Goal: Task Accomplishment & Management: Manage account settings

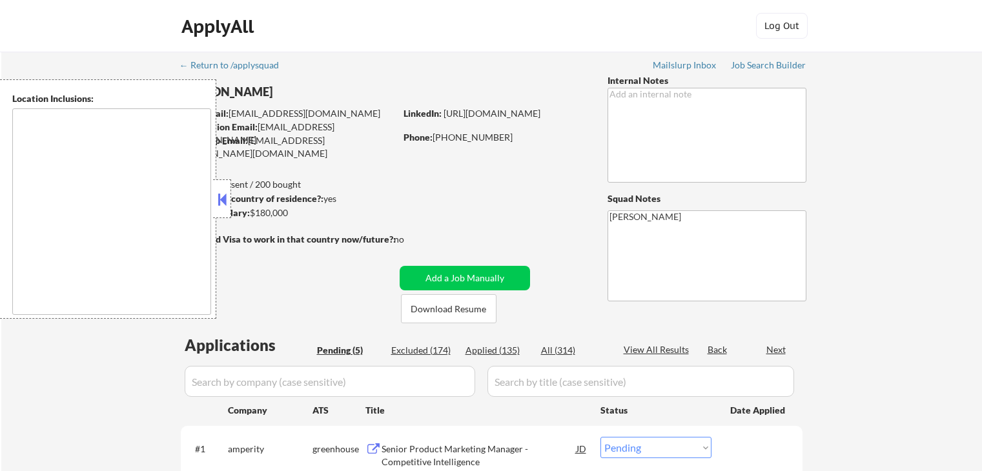
select select ""pending""
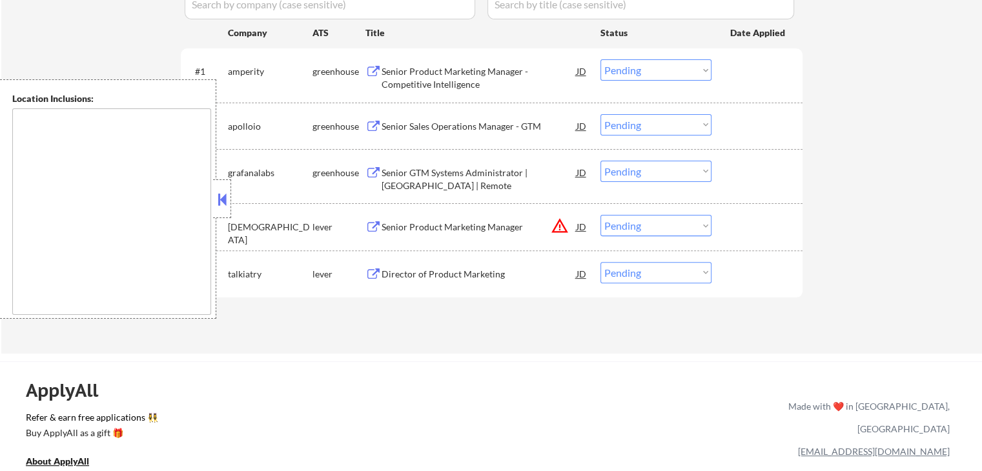
type textarea "[GEOGRAPHIC_DATA], [GEOGRAPHIC_DATA] [GEOGRAPHIC_DATA], [GEOGRAPHIC_DATA] [GEOG…"
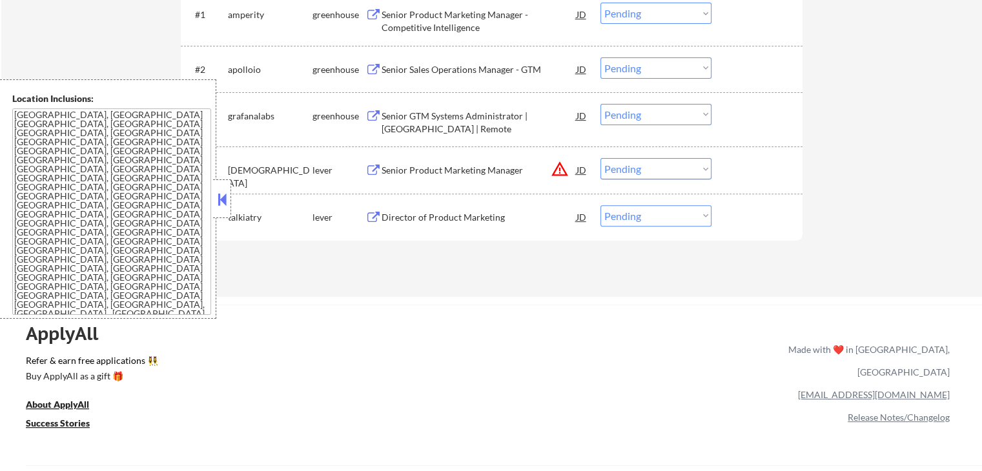
scroll to position [452, 0]
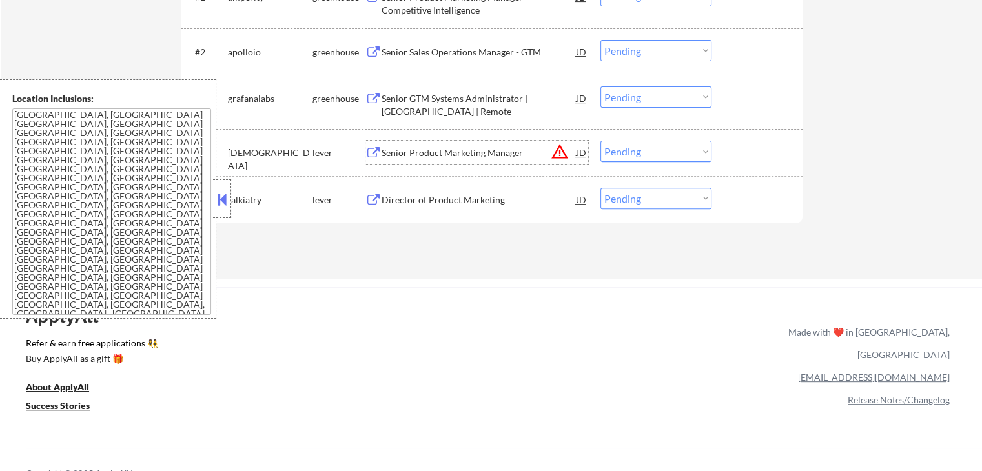
click at [570, 156] on div "Senior Product Marketing Manager" at bounding box center [479, 153] width 195 height 13
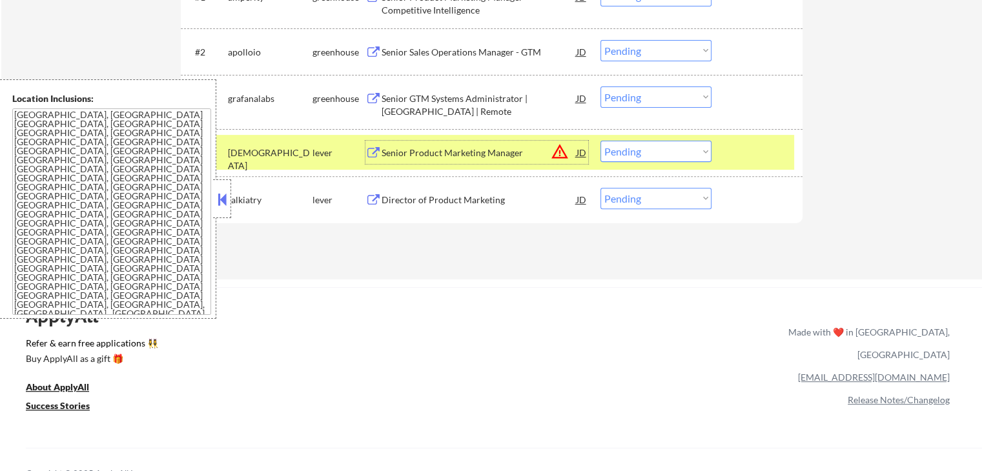
click at [561, 156] on button "warning_amber" at bounding box center [560, 152] width 18 height 18
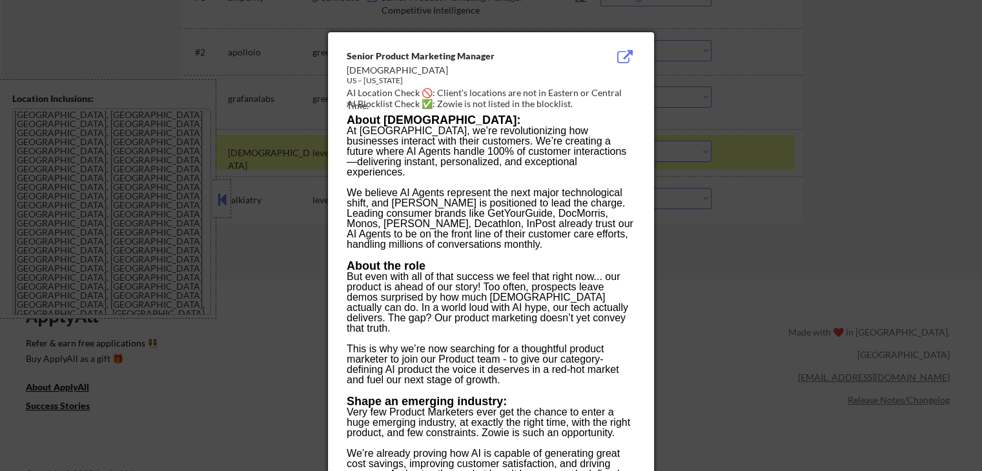
click at [844, 96] on div at bounding box center [491, 235] width 982 height 471
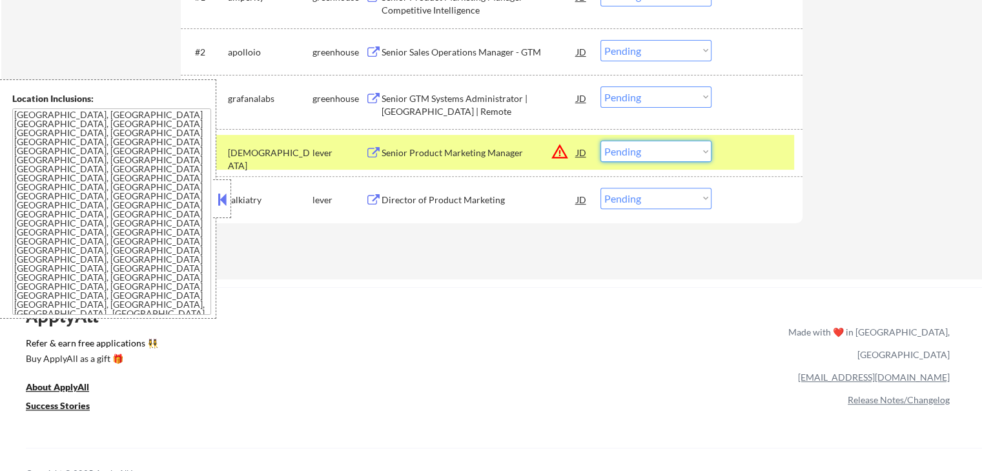
click at [661, 155] on select "Choose an option... Pending Applied Excluded (Questions) Excluded (Expired) Exc…" at bounding box center [656, 151] width 111 height 21
click at [601, 141] on select "Choose an option... Pending Applied Excluded (Questions) Excluded (Expired) Exc…" at bounding box center [656, 151] width 111 height 21
select select ""pending""
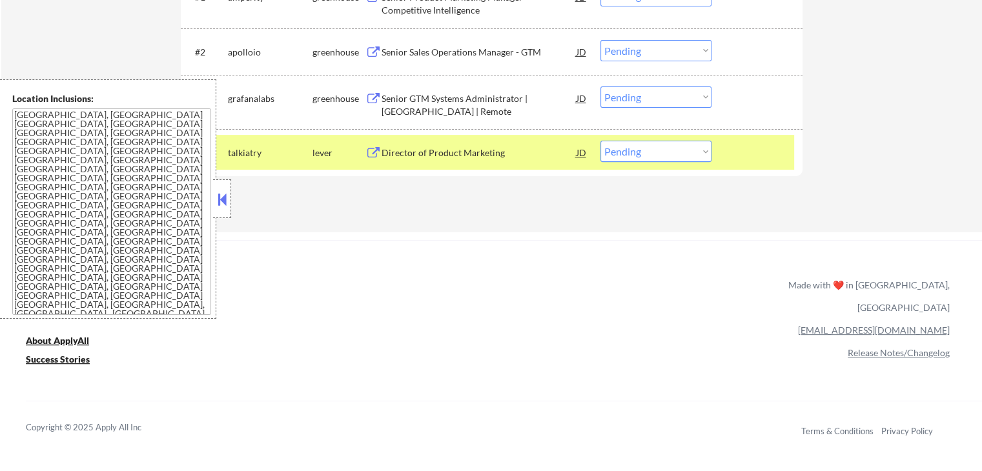
click at [574, 254] on div "ApplyAll Refer & earn free applications 👯‍♀️ Buy ApplyAll as a gift 🎁 About App…" at bounding box center [491, 351] width 982 height 205
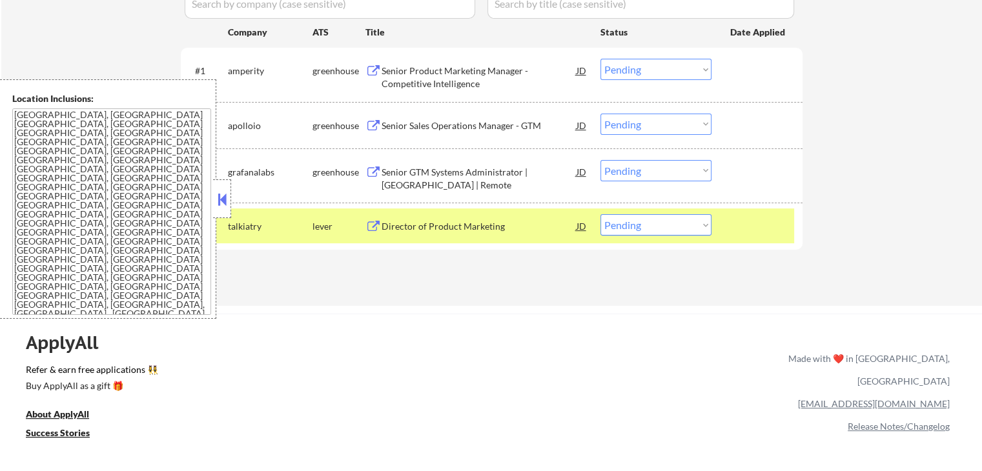
scroll to position [258, 0]
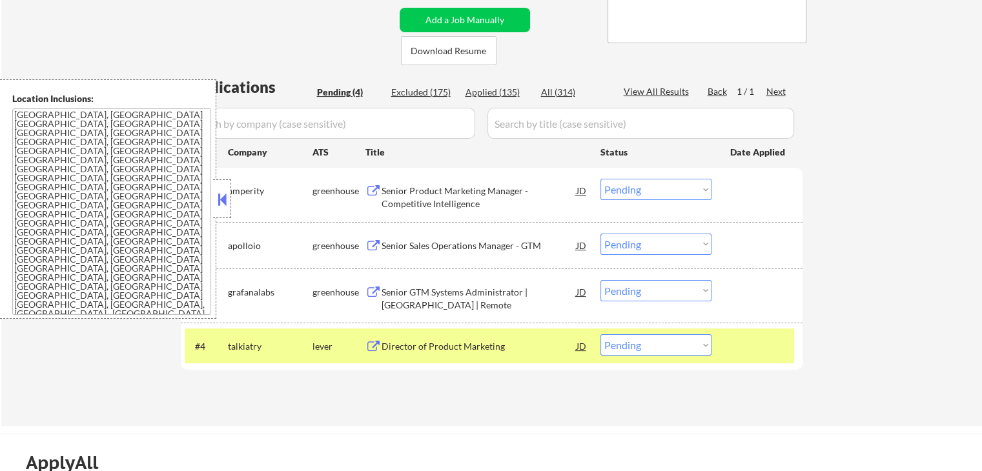
click at [370, 188] on button at bounding box center [373, 191] width 16 height 12
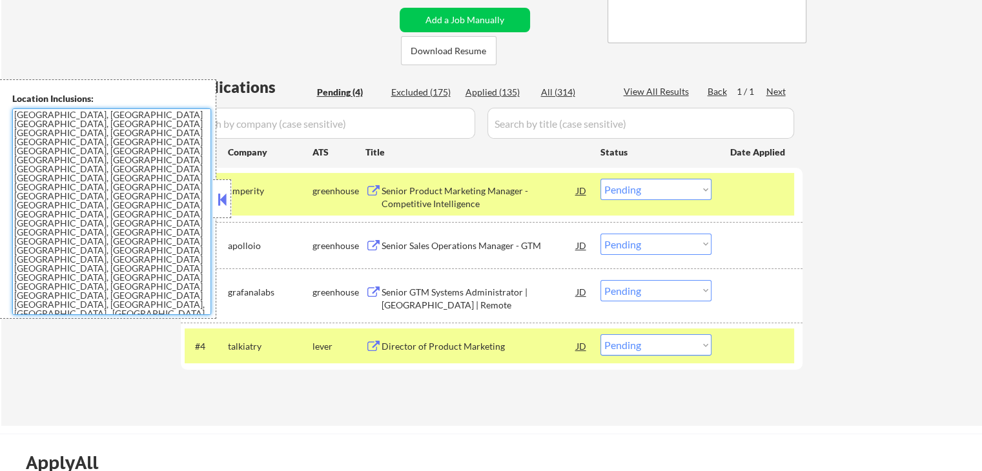
click at [382, 187] on div "Senior Product Marketing Manager - Competitive Intelligence" at bounding box center [479, 197] width 195 height 25
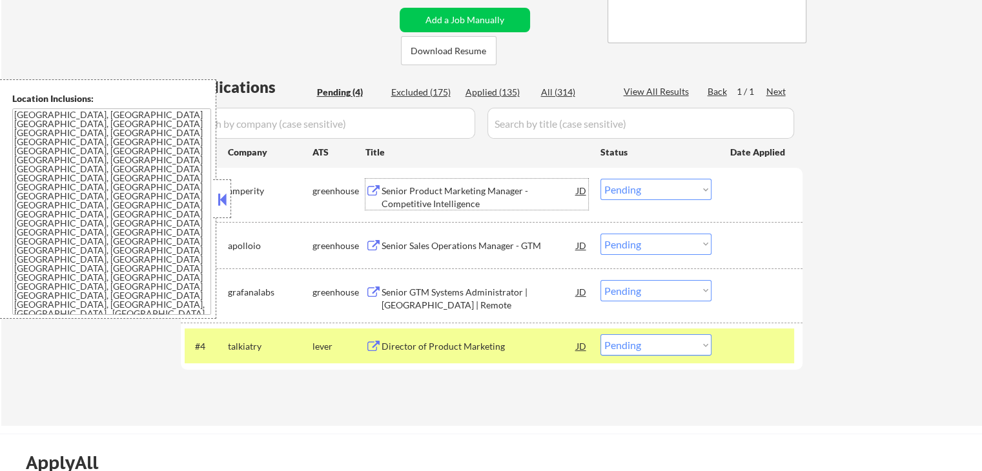
click at [638, 189] on select "Choose an option... Pending Applied Excluded (Questions) Excluded (Expired) Exc…" at bounding box center [656, 189] width 111 height 21
click at [601, 179] on select "Choose an option... Pending Applied Excluded (Questions) Excluded (Expired) Exc…" at bounding box center [656, 189] width 111 height 21
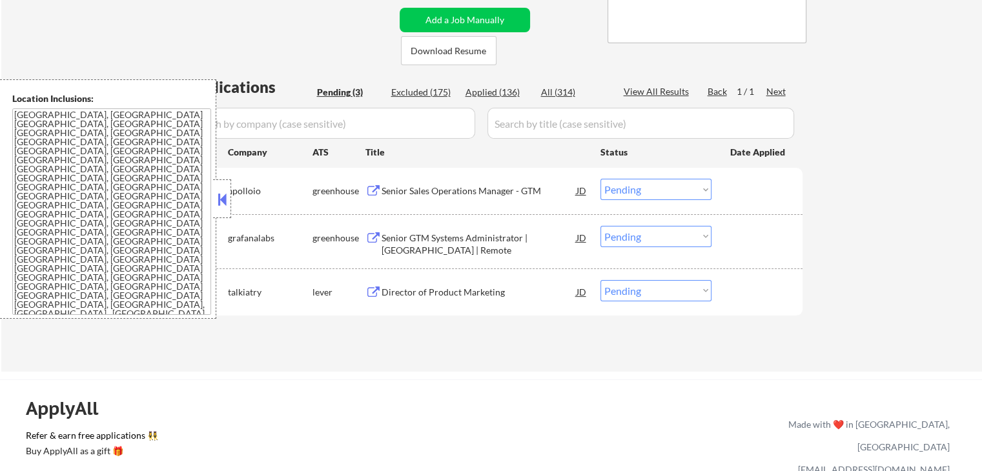
click at [375, 194] on button at bounding box center [373, 191] width 16 height 12
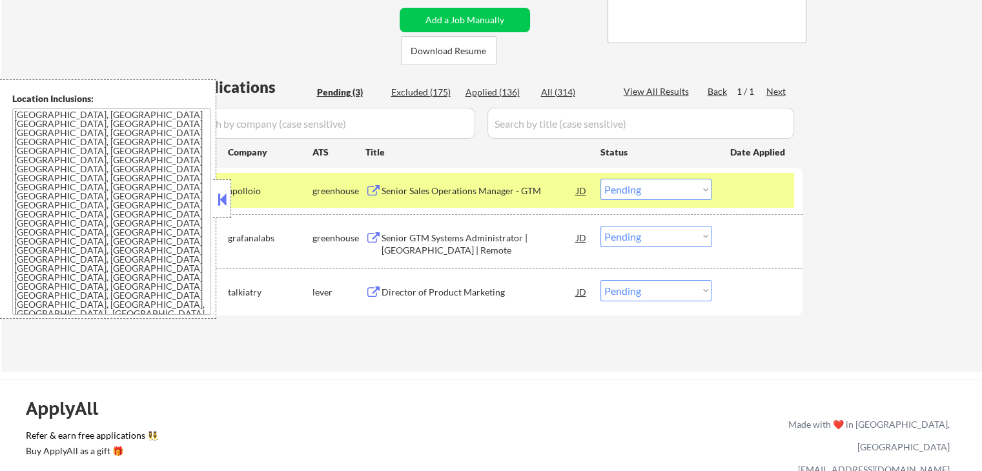
click at [661, 187] on select "Choose an option... Pending Applied Excluded (Questions) Excluded (Expired) Exc…" at bounding box center [656, 189] width 111 height 21
click at [601, 179] on select "Choose an option... Pending Applied Excluded (Questions) Excluded (Expired) Exc…" at bounding box center [656, 189] width 111 height 21
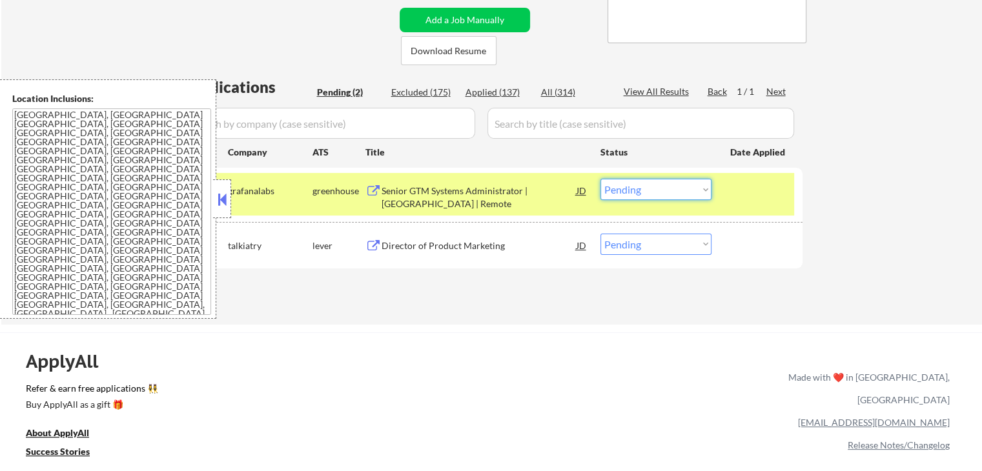
click at [668, 191] on select "Choose an option... Pending Applied Excluded (Questions) Excluded (Expired) Exc…" at bounding box center [656, 189] width 111 height 21
click at [872, 148] on div "← Return to /applysquad Mailslurp Inbox Job Search Builder [PERSON_NAME] User E…" at bounding box center [491, 58] width 981 height 531
click at [372, 183] on div "Senior GTM Systems Administrator | [GEOGRAPHIC_DATA] | Remote JD" at bounding box center [476, 194] width 223 height 31
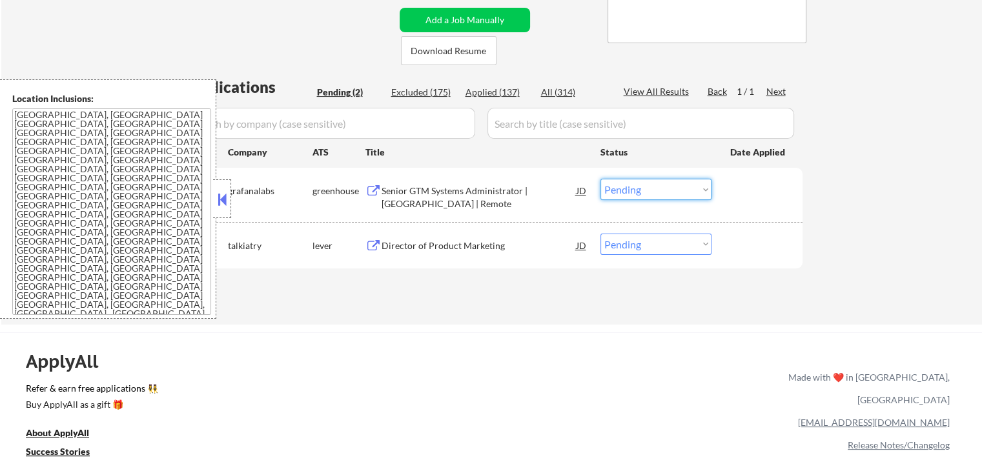
click at [641, 184] on select "Choose an option... Pending Applied Excluded (Questions) Excluded (Expired) Exc…" at bounding box center [656, 189] width 111 height 21
click at [601, 179] on select "Choose an option... Pending Applied Excluded (Questions) Excluded (Expired) Exc…" at bounding box center [656, 189] width 111 height 21
click at [367, 245] on button at bounding box center [373, 246] width 16 height 12
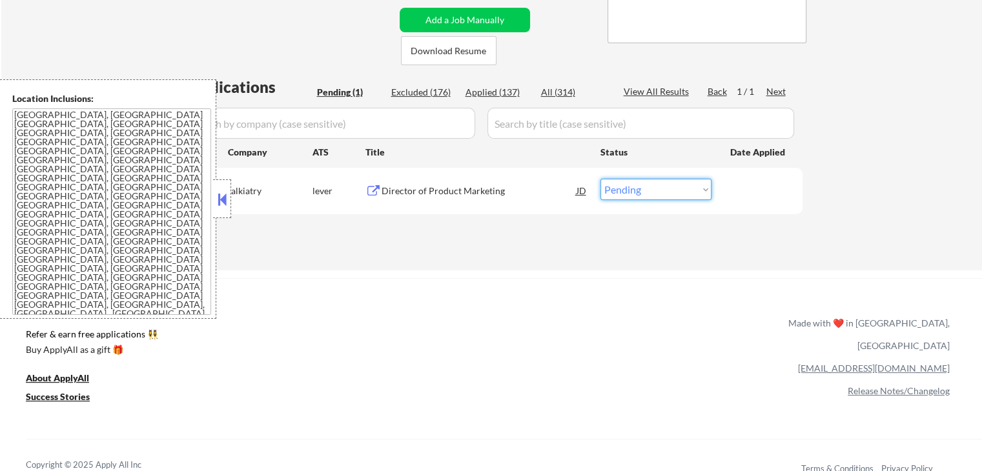
click at [630, 192] on select "Choose an option... Pending Applied Excluded (Questions) Excluded (Expired) Exc…" at bounding box center [656, 189] width 111 height 21
select select ""applied""
click at [601, 179] on select "Choose an option... Pending Applied Excluded (Questions) Excluded (Expired) Exc…" at bounding box center [656, 189] width 111 height 21
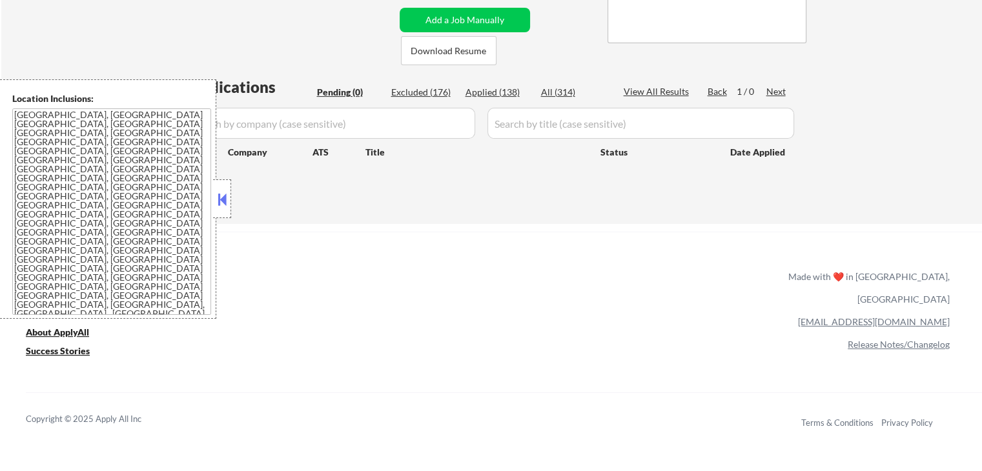
click at [546, 267] on div "ApplyAll Refer & earn free applications 👯‍♀️ Buy ApplyAll as a gift 🎁 About App…" at bounding box center [491, 343] width 982 height 205
